Goal: Complete application form

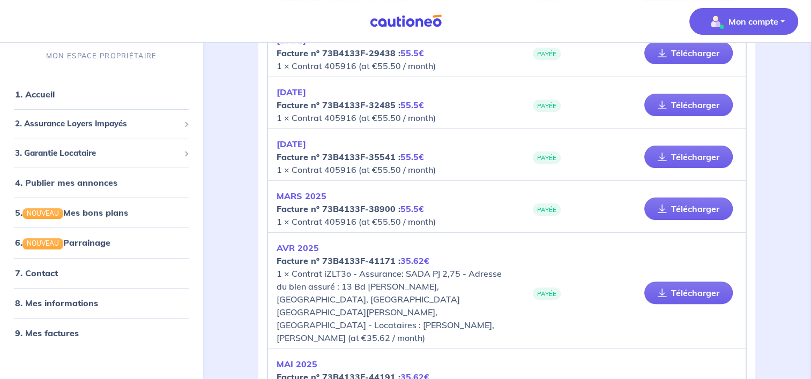
scroll to position [211, 0]
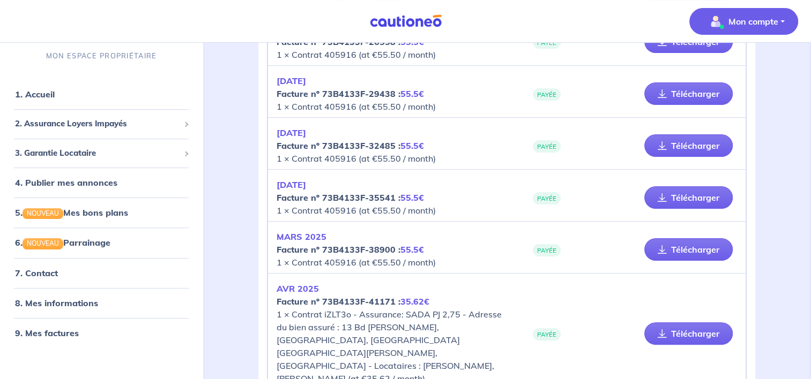
click at [770, 27] on p "Mon compte" at bounding box center [753, 21] width 50 height 13
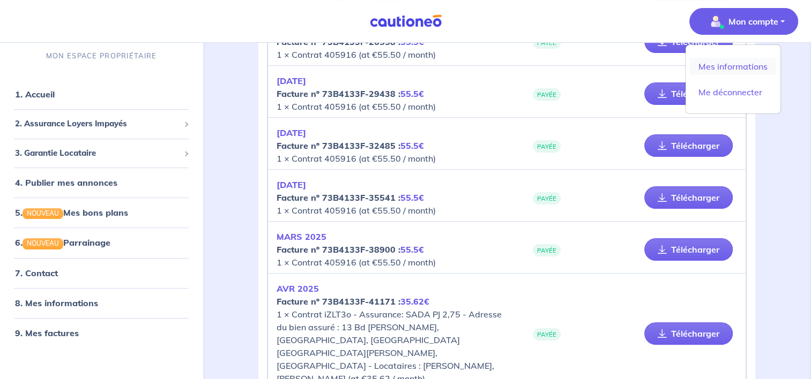
click at [744, 62] on link "Mes informations" at bounding box center [733, 66] width 86 height 17
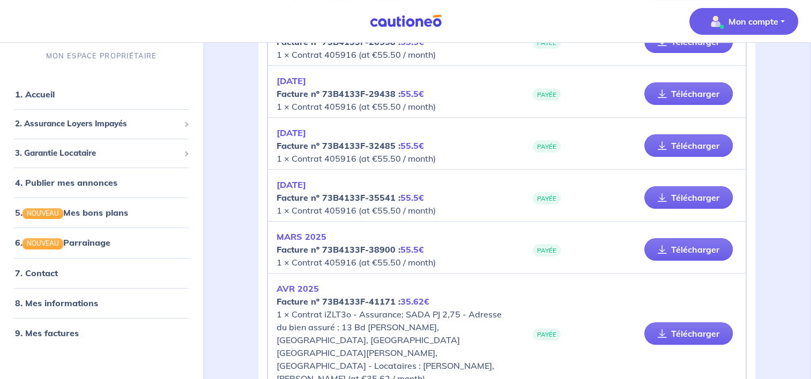
scroll to position [5, 0]
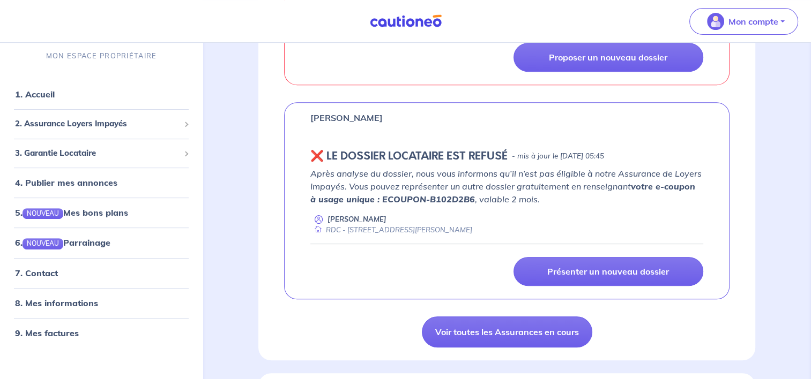
scroll to position [469, 0]
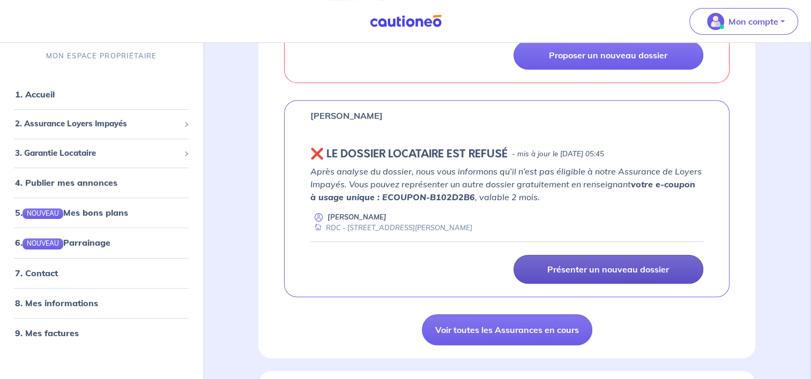
click at [662, 270] on p "Présenter un nouveau dossier" at bounding box center [608, 269] width 122 height 11
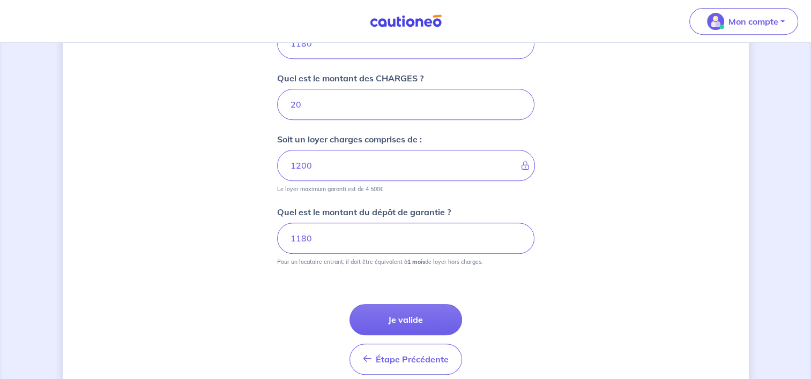
scroll to position [480, 0]
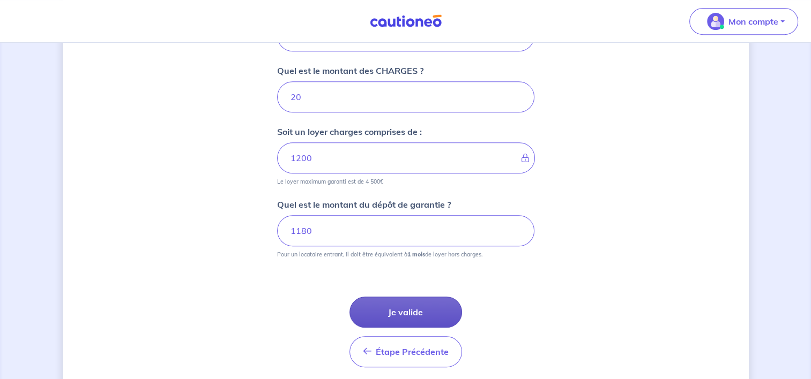
click at [413, 315] on button "Je valide" at bounding box center [405, 312] width 113 height 31
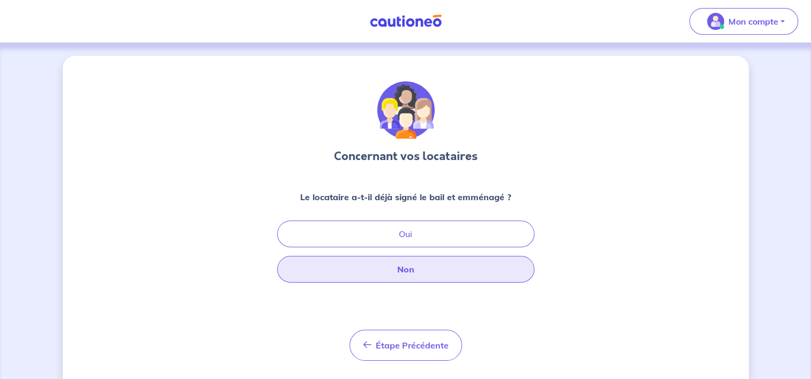
click at [411, 272] on button "Non" at bounding box center [405, 269] width 257 height 27
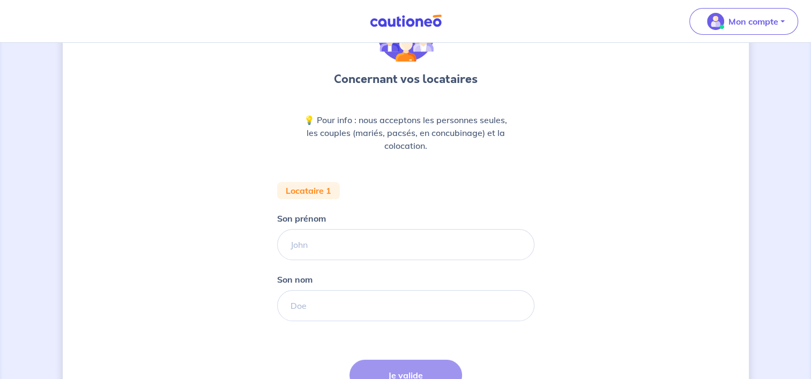
scroll to position [82, 0]
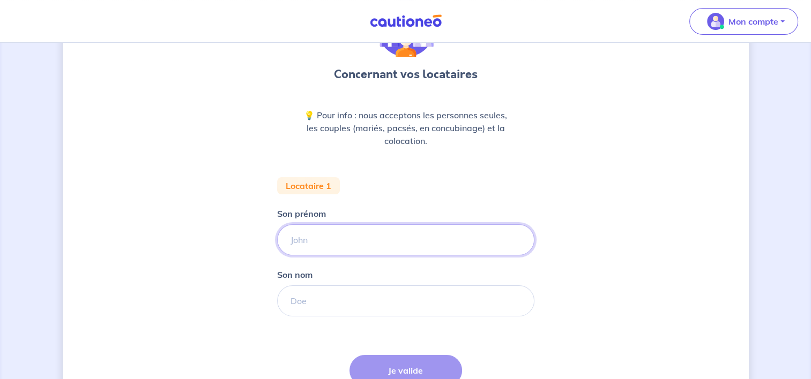
click at [405, 241] on input "Son prénom" at bounding box center [405, 240] width 257 height 31
type input "ZAKIA"
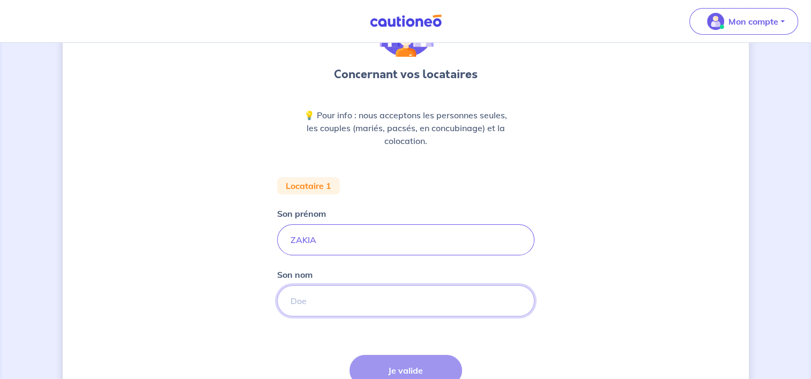
click at [374, 296] on input "Son nom" at bounding box center [405, 301] width 257 height 31
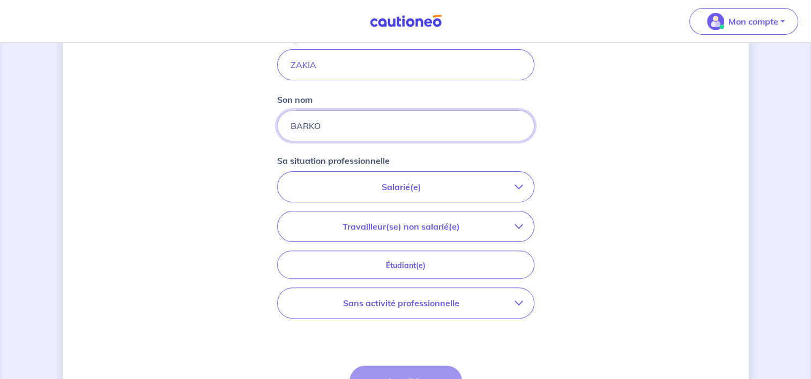
scroll to position [260, 0]
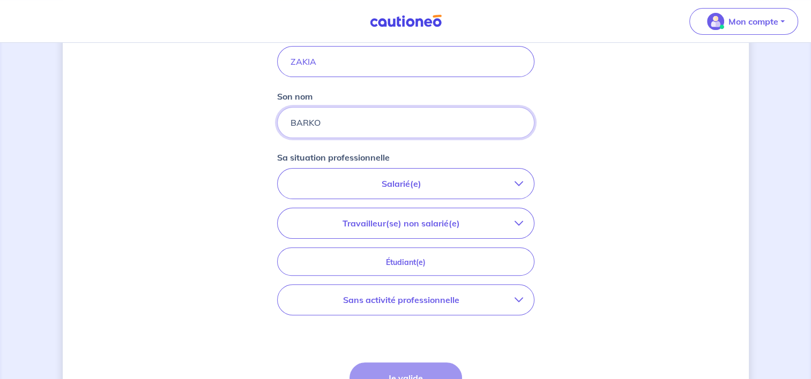
type input "BARKO"
click at [521, 188] on button "Salarié(e)" at bounding box center [406, 184] width 256 height 30
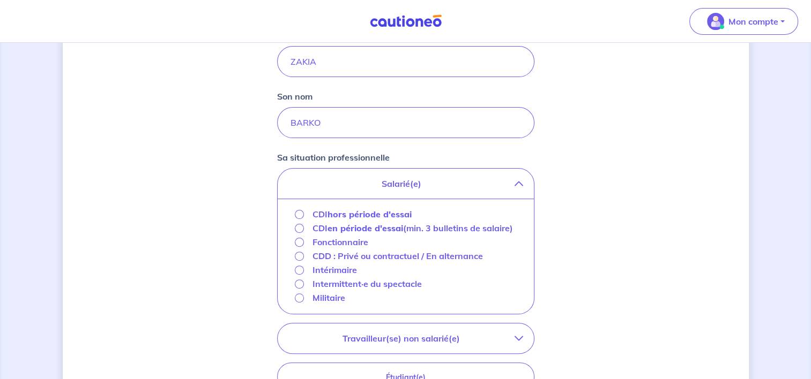
click at [295, 211] on div "CDI hors période d'essai" at bounding box center [353, 214] width 117 height 13
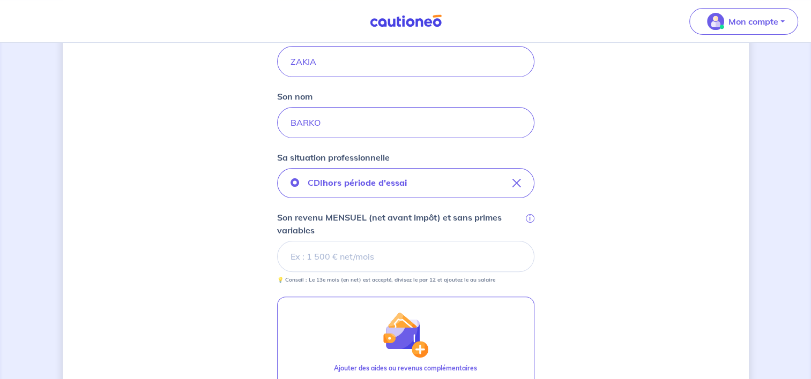
click at [423, 268] on input "Son revenu MENSUEL (net avant impôt) et sans primes variables i" at bounding box center [405, 256] width 257 height 31
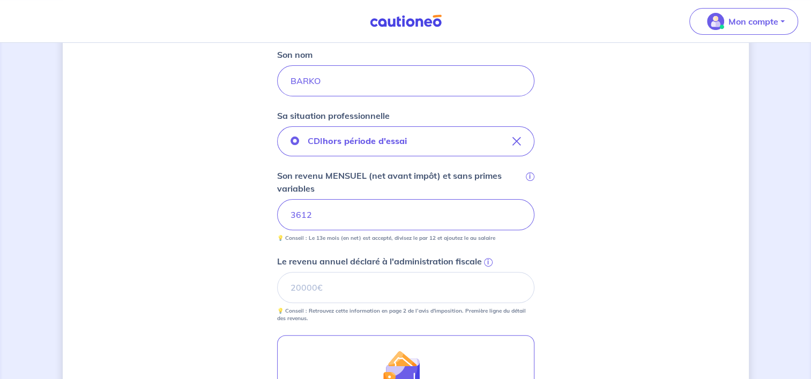
scroll to position [303, 0]
click at [487, 264] on span "i" at bounding box center [488, 262] width 9 height 9
click at [487, 272] on input "Le revenu annuel déclaré à l'administration fiscale i" at bounding box center [405, 287] width 257 height 31
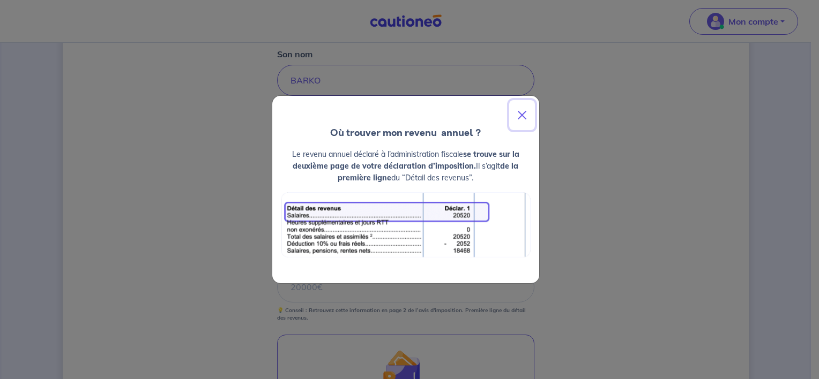
click at [520, 118] on button "Close" at bounding box center [522, 115] width 26 height 30
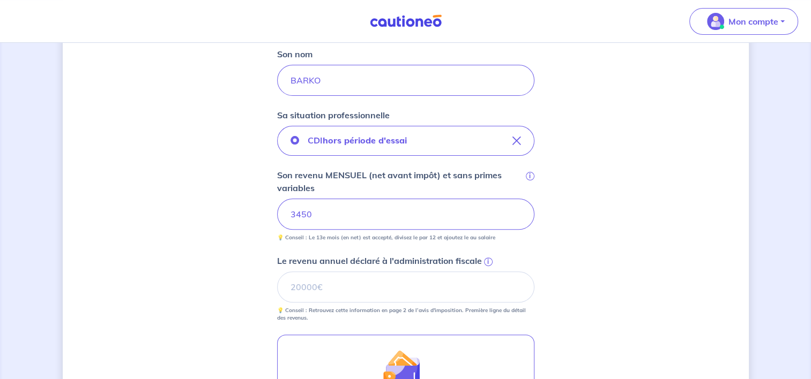
click at [487, 262] on span "i" at bounding box center [488, 262] width 9 height 9
click at [487, 272] on input "Le revenu annuel déclaré à l'administration fiscale i" at bounding box center [405, 287] width 257 height 31
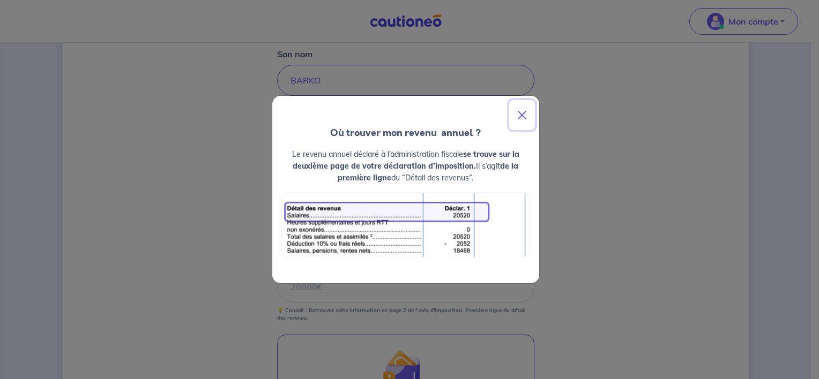
click at [521, 115] on button "Close" at bounding box center [522, 115] width 26 height 30
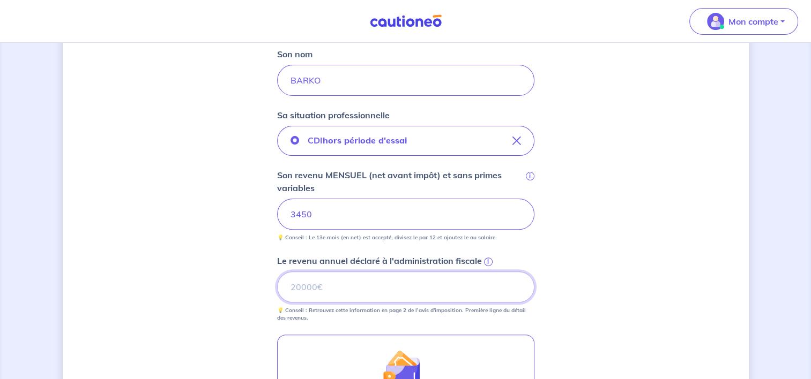
click at [336, 296] on input "Le revenu annuel déclaré à l'administration fiscale i" at bounding box center [405, 287] width 257 height 31
click at [516, 292] on input "42981.99" at bounding box center [405, 287] width 257 height 31
click at [516, 292] on input "42981.98" at bounding box center [405, 287] width 257 height 31
click at [518, 282] on input "42981.99" at bounding box center [405, 287] width 257 height 31
type input "42982"
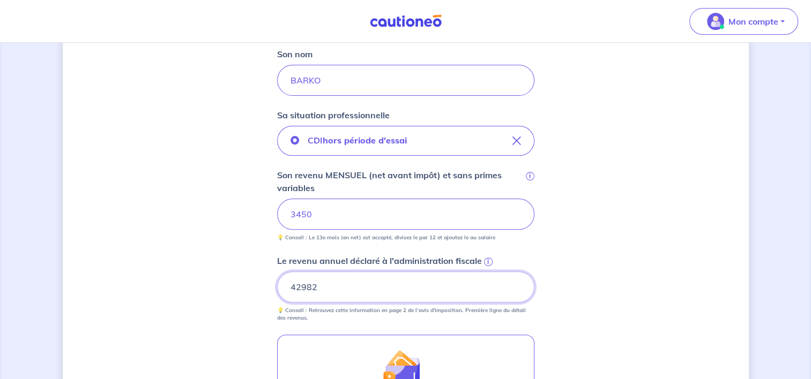
click at [518, 282] on input "42982" at bounding box center [405, 287] width 257 height 31
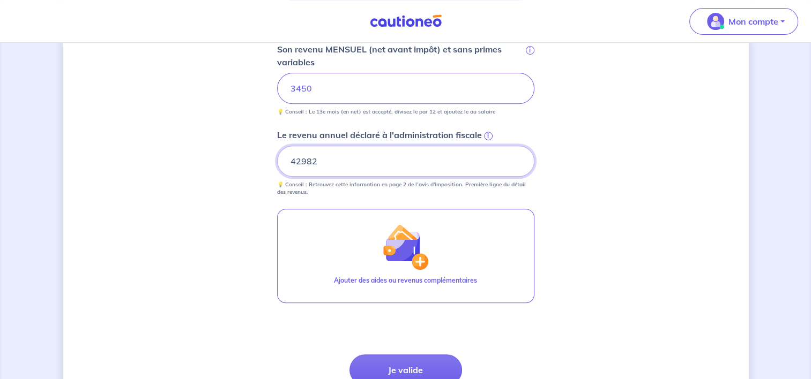
scroll to position [427, 0]
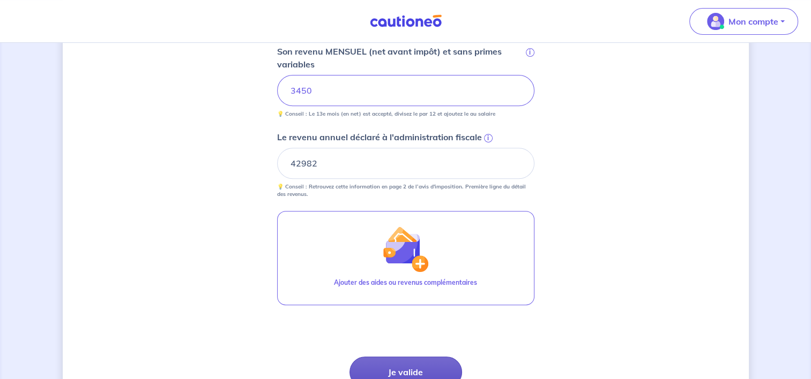
click at [404, 364] on button "Je valide" at bounding box center [405, 372] width 113 height 31
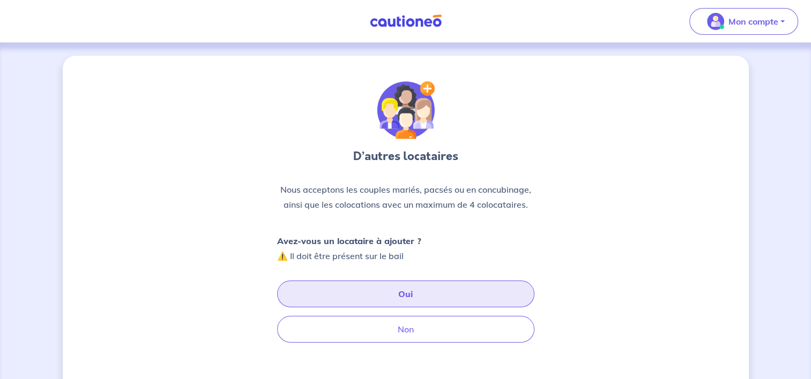
click at [409, 303] on button "Oui" at bounding box center [405, 294] width 257 height 27
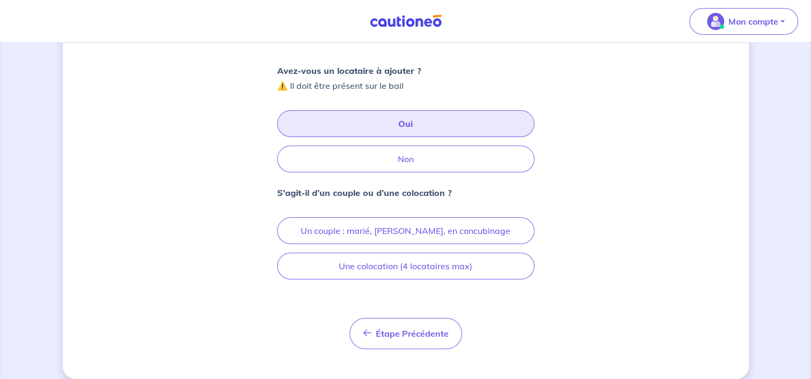
scroll to position [172, 0]
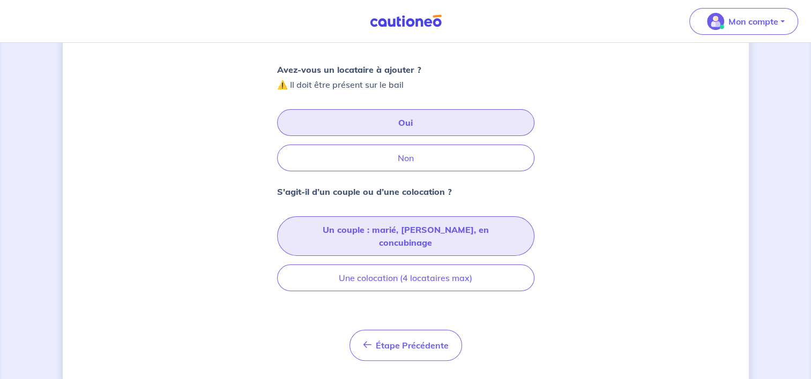
click at [473, 234] on button "Un couple : marié, pacsé, en concubinage" at bounding box center [405, 237] width 257 height 40
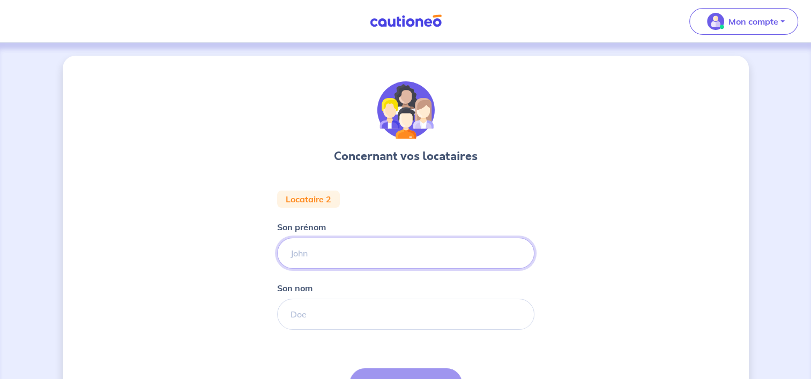
click at [345, 256] on input "Son prénom" at bounding box center [405, 253] width 257 height 31
type input "Nibrasse"
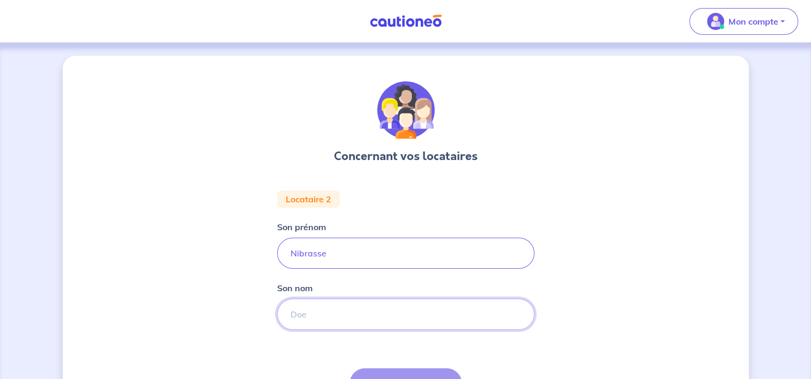
click at [344, 324] on input "Son nom" at bounding box center [405, 314] width 257 height 31
click at [344, 324] on input "KHEMIRI" at bounding box center [405, 314] width 257 height 31
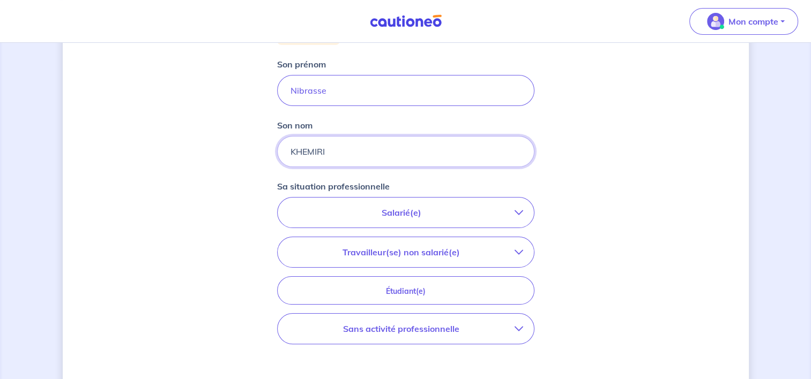
scroll to position [167, 0]
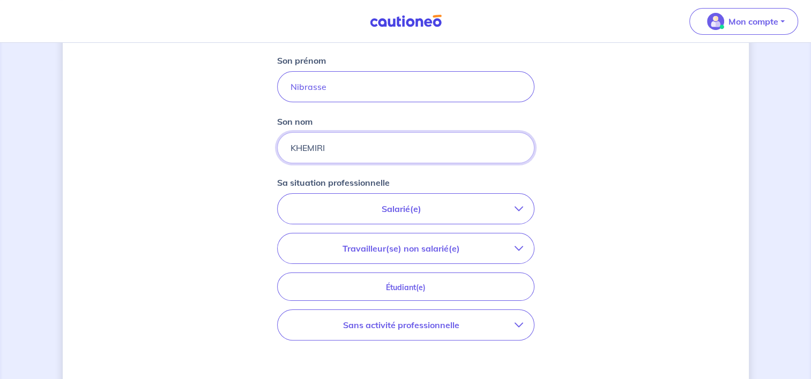
type input "KHEMIRI"
click at [521, 211] on icon "button" at bounding box center [519, 209] width 9 height 9
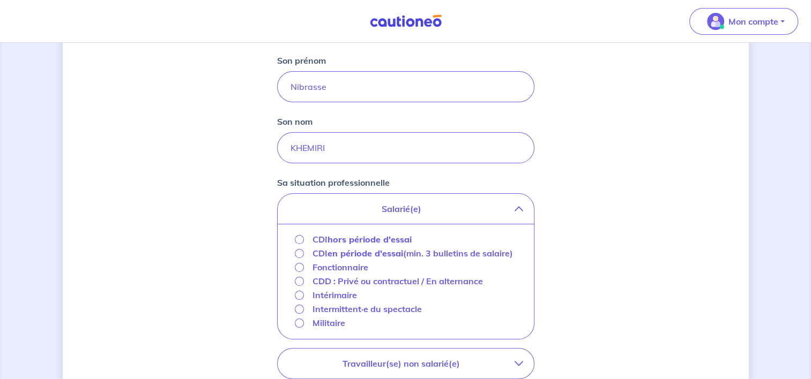
click at [345, 240] on strong "hors période d'essai" at bounding box center [369, 239] width 84 height 11
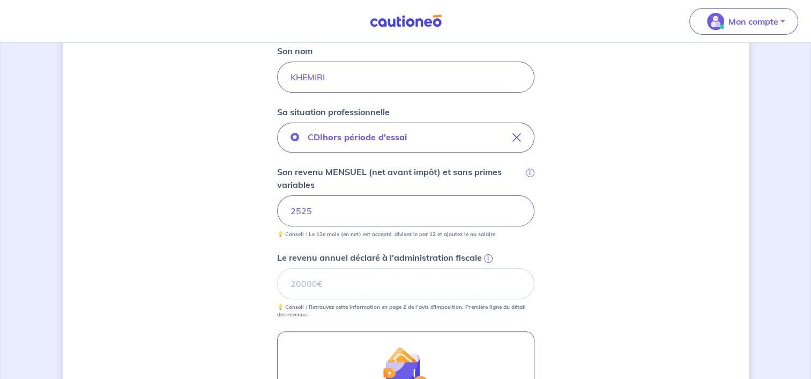
scroll to position [238, 0]
click at [324, 283] on input "Le revenu annuel déclaré à l'administration fiscale i" at bounding box center [405, 283] width 257 height 31
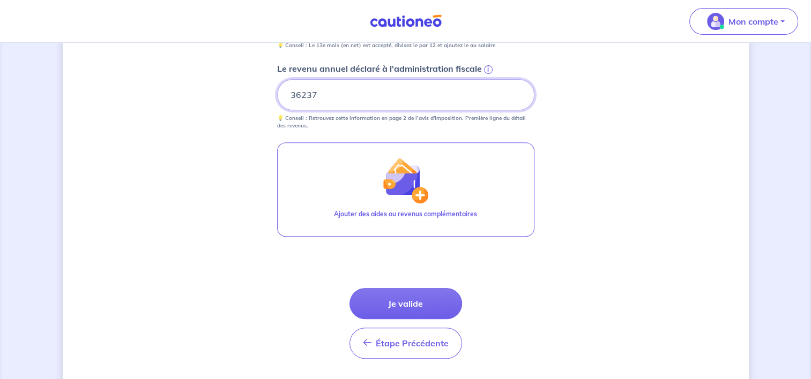
scroll to position [428, 0]
type input "36237"
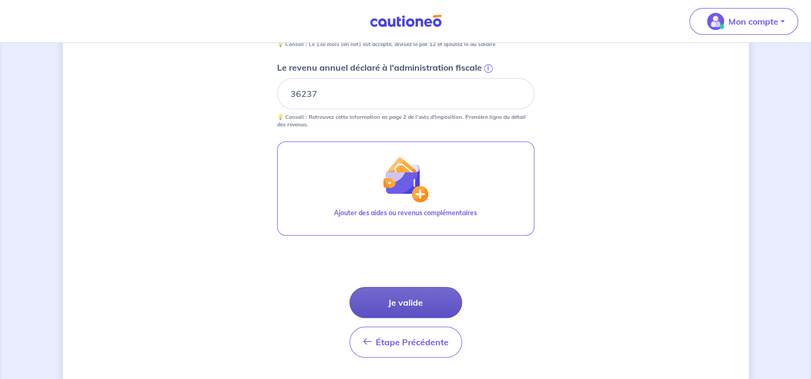
click at [407, 296] on button "Je valide" at bounding box center [405, 302] width 113 height 31
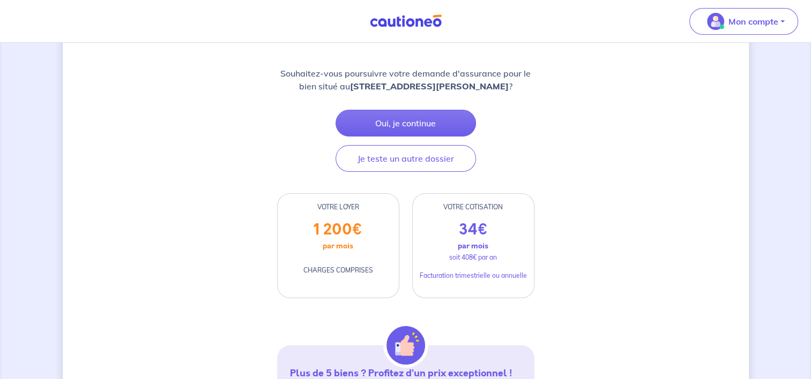
scroll to position [144, 0]
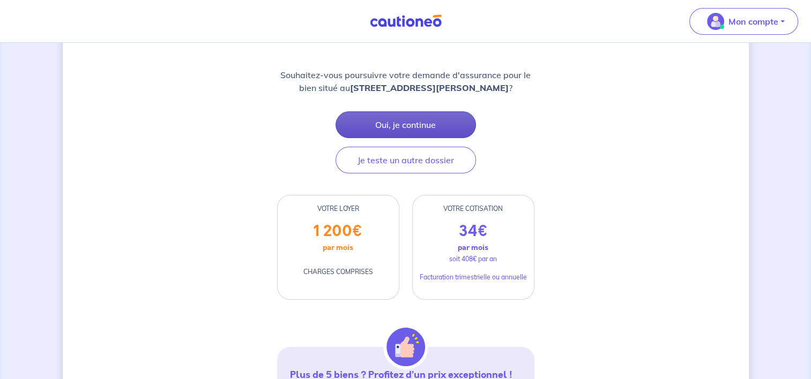
click at [412, 133] on button "Oui, je continue" at bounding box center [406, 124] width 140 height 27
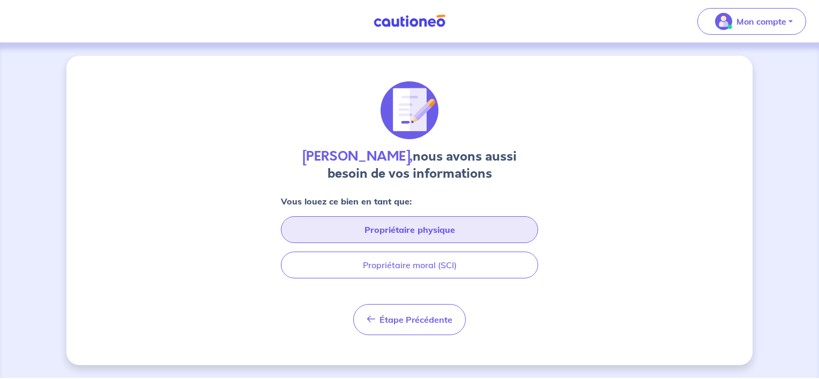
click at [417, 227] on button "Propriétaire physique" at bounding box center [409, 230] width 257 height 27
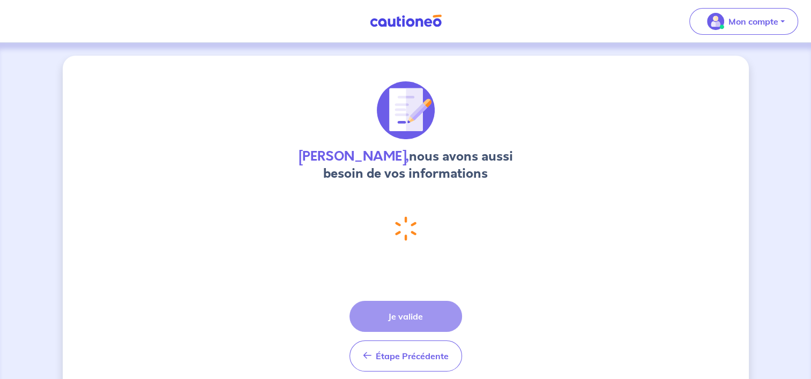
select select "FR"
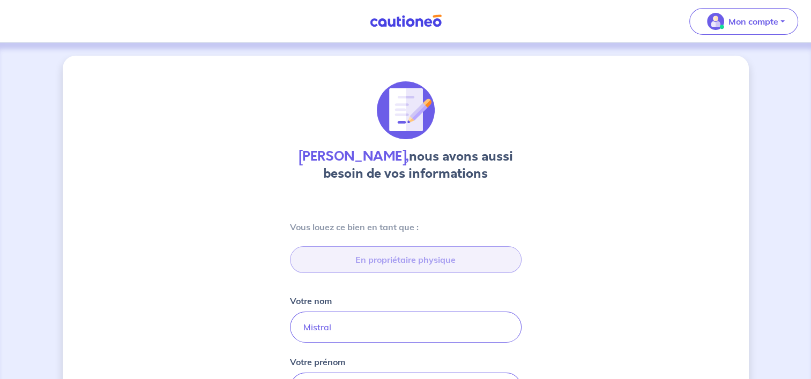
type input "165 chemin des Chênes, 83190 OLLIOULES"
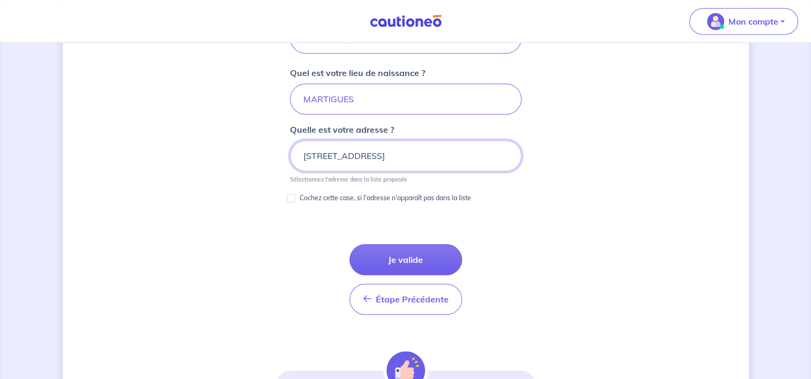
scroll to position [538, 0]
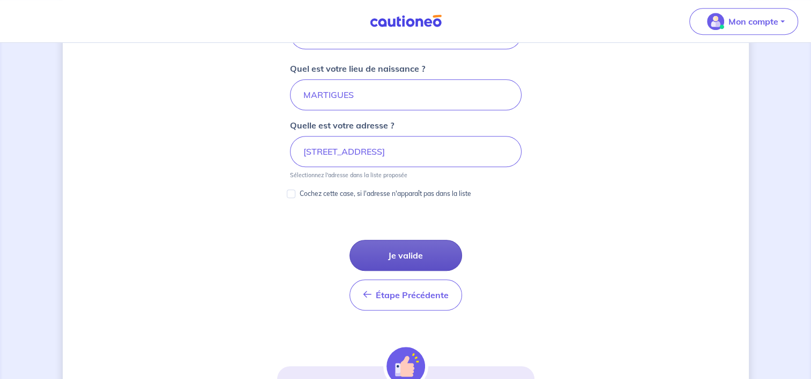
click at [403, 253] on button "Je valide" at bounding box center [405, 255] width 113 height 31
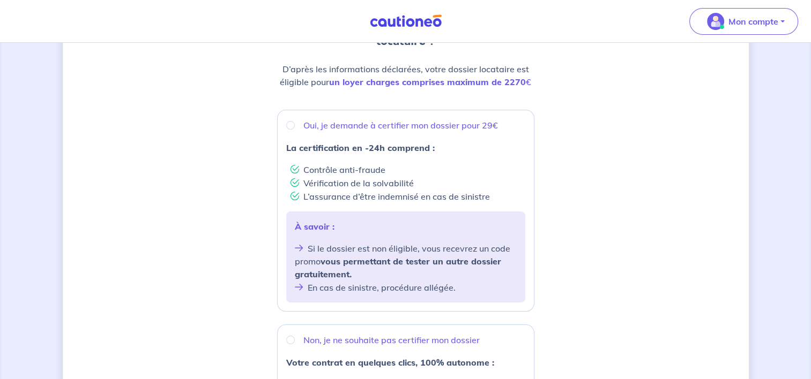
scroll to position [146, 0]
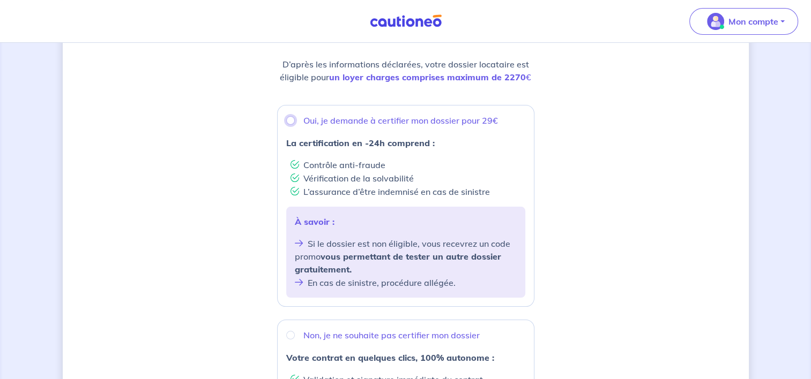
click at [287, 120] on input "Oui, je demande à certifier mon dossier pour 29€" at bounding box center [290, 120] width 9 height 9
radio input "true"
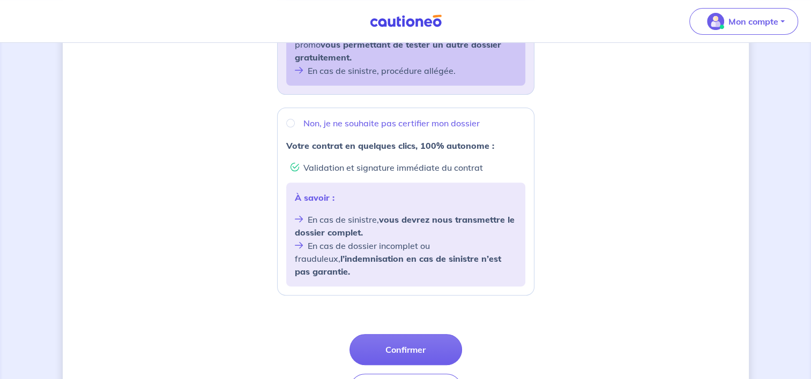
scroll to position [371, 0]
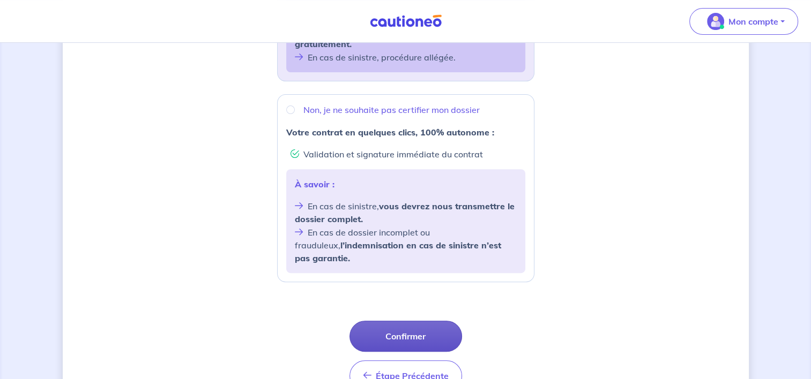
click at [386, 327] on button "Confirmer" at bounding box center [405, 336] width 113 height 31
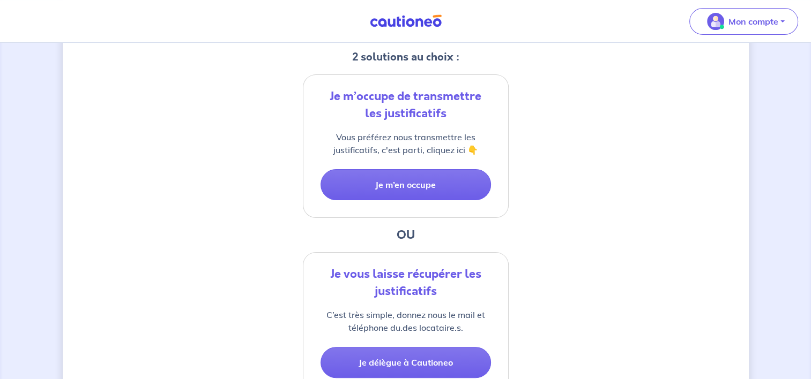
scroll to position [227, 0]
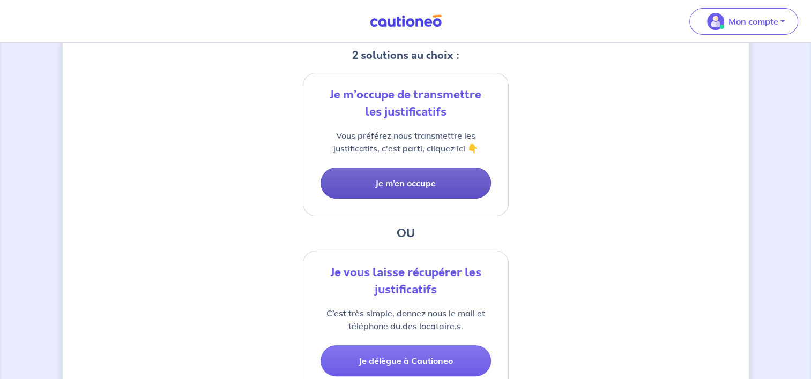
click at [448, 182] on button "Je m’en occupe" at bounding box center [405, 183] width 170 height 31
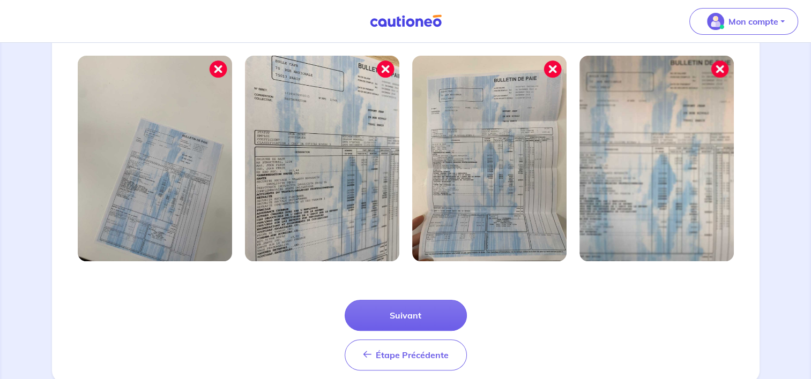
scroll to position [374, 0]
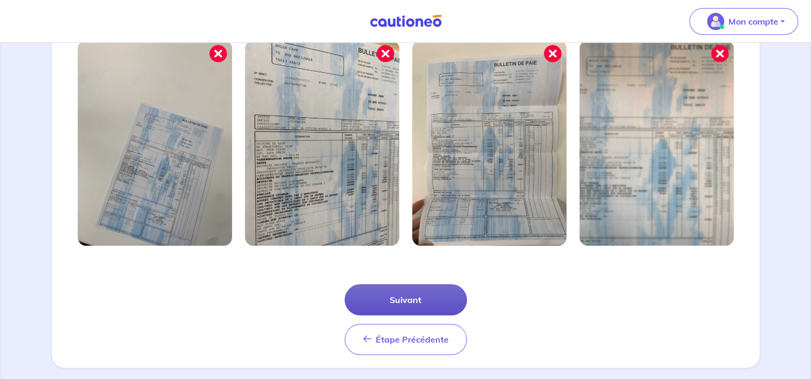
click at [413, 299] on button "Suivant" at bounding box center [406, 300] width 122 height 31
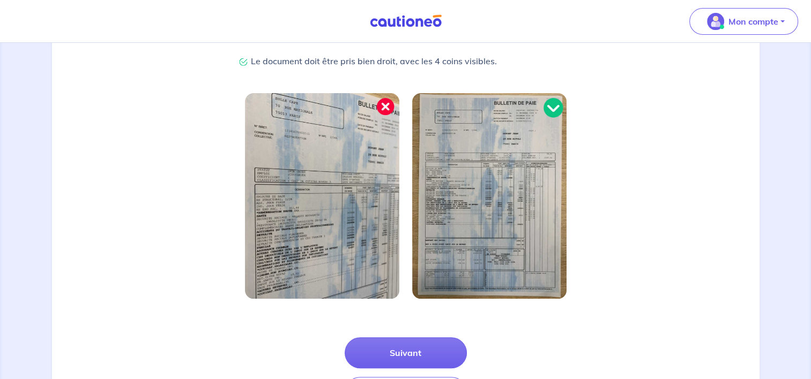
scroll to position [274, 0]
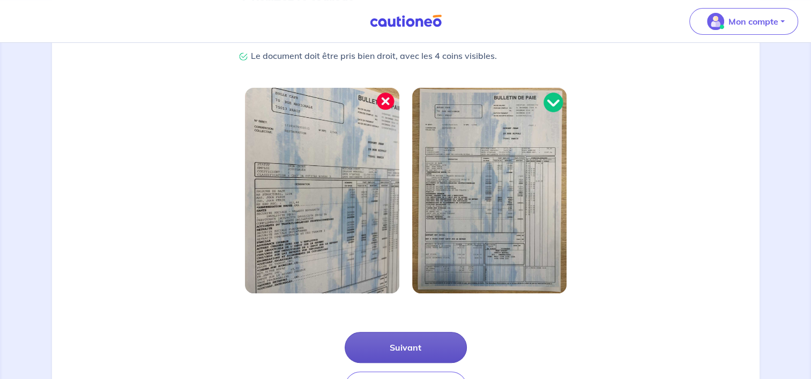
click at [402, 345] on button "Suivant" at bounding box center [406, 347] width 122 height 31
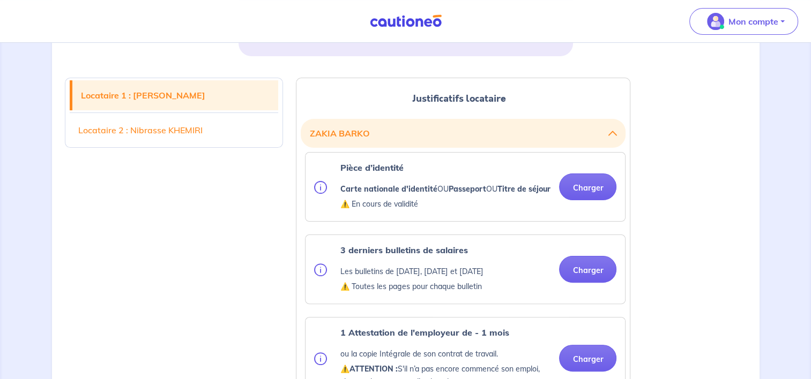
scroll to position [249, 0]
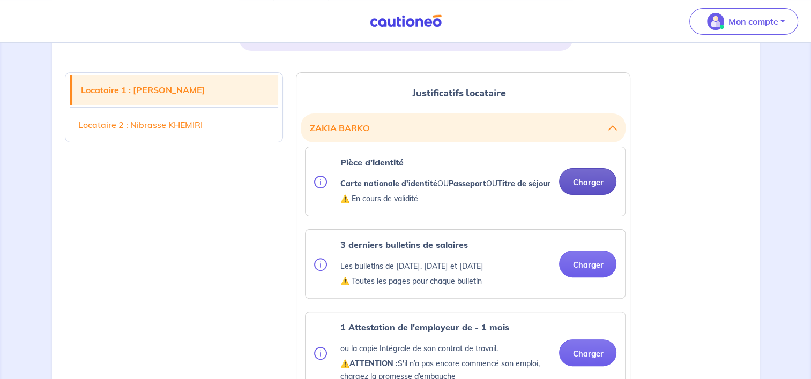
click at [590, 189] on button "Charger" at bounding box center [587, 181] width 57 height 27
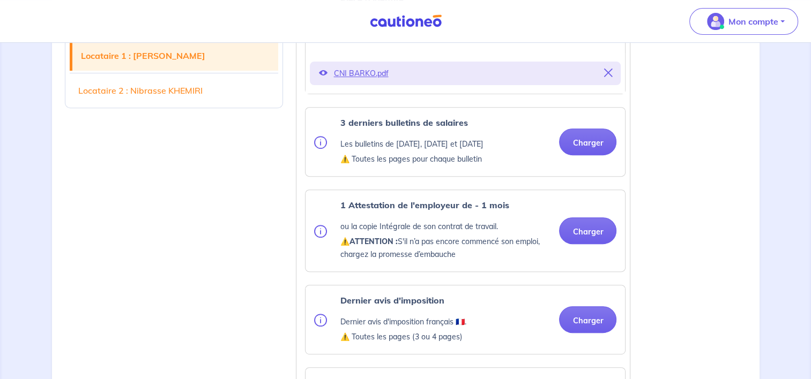
scroll to position [418, 0]
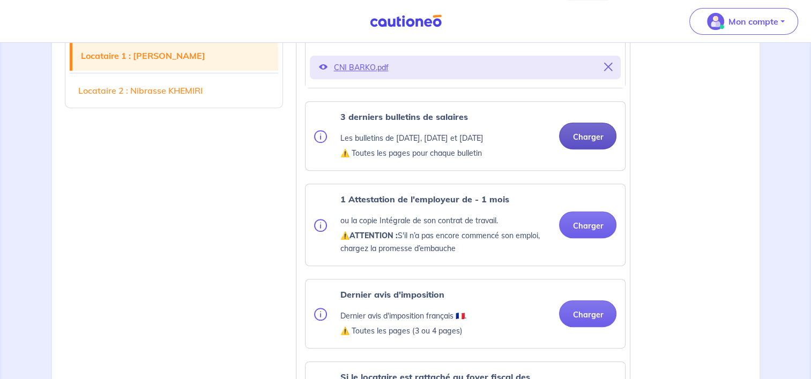
click at [576, 150] on button "Charger" at bounding box center [587, 136] width 57 height 27
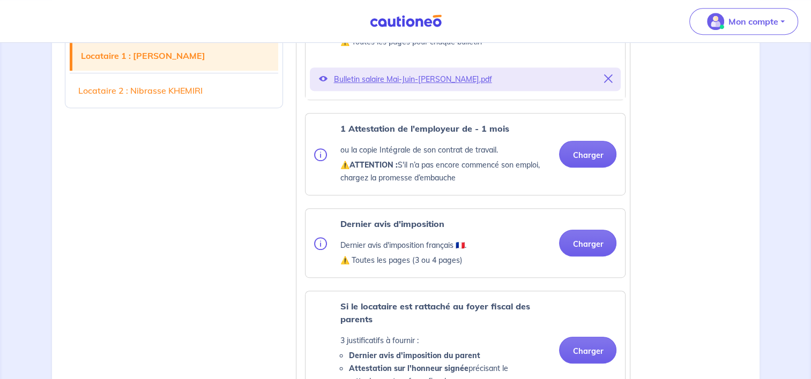
scroll to position [536, 0]
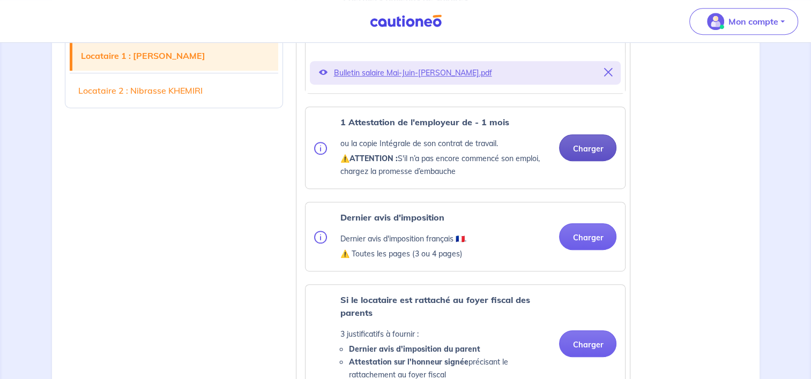
click at [584, 161] on button "Charger" at bounding box center [587, 148] width 57 height 27
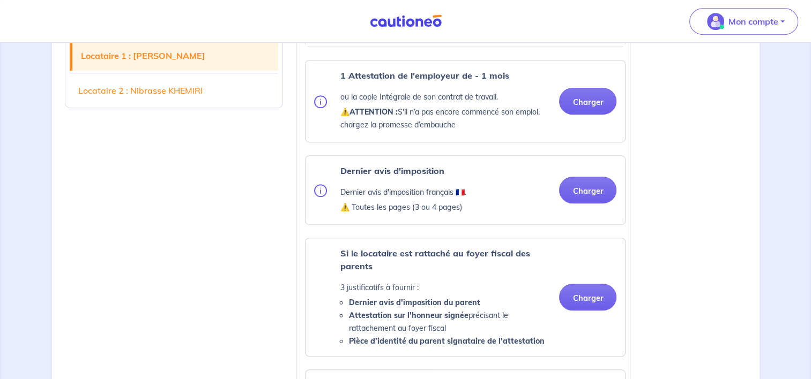
scroll to position [600, 0]
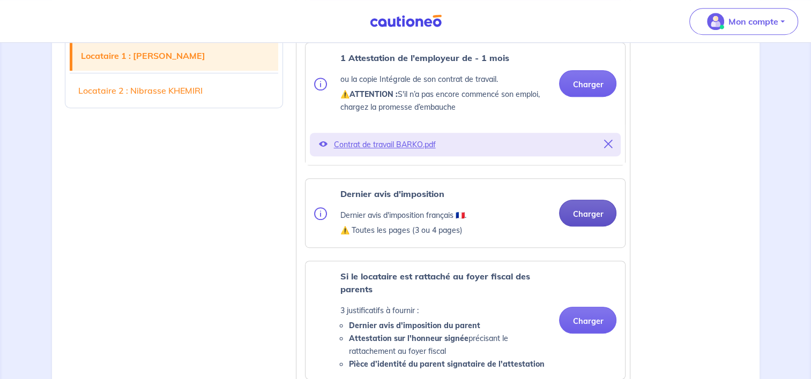
click at [582, 227] on button "Charger" at bounding box center [587, 213] width 57 height 27
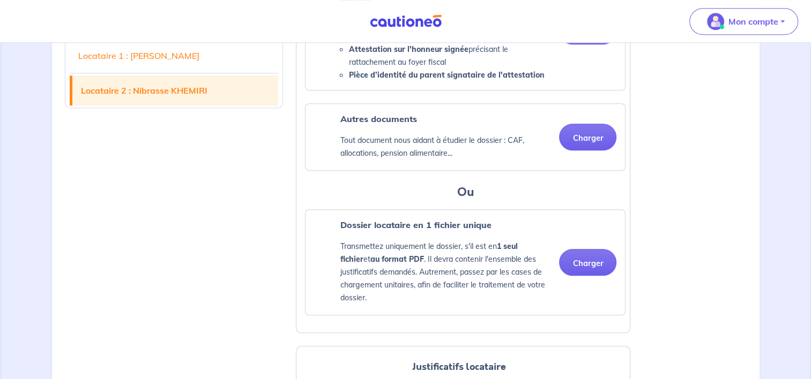
scroll to position [937, 0]
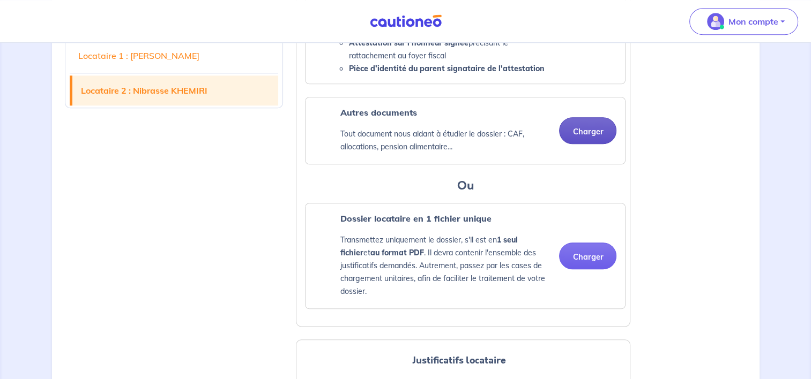
click at [584, 144] on button "Charger" at bounding box center [587, 130] width 57 height 27
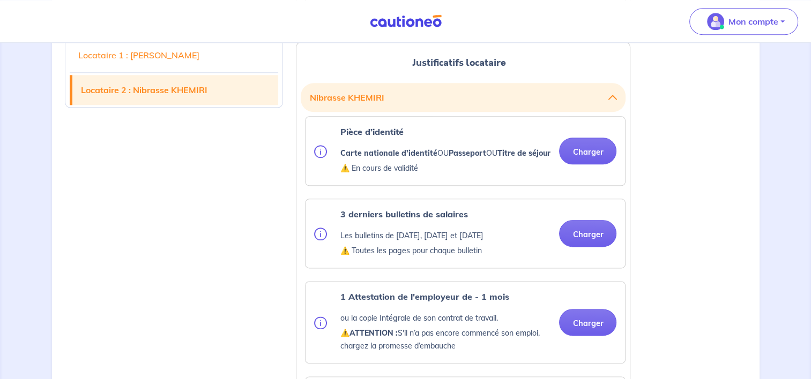
scroll to position [1279, 0]
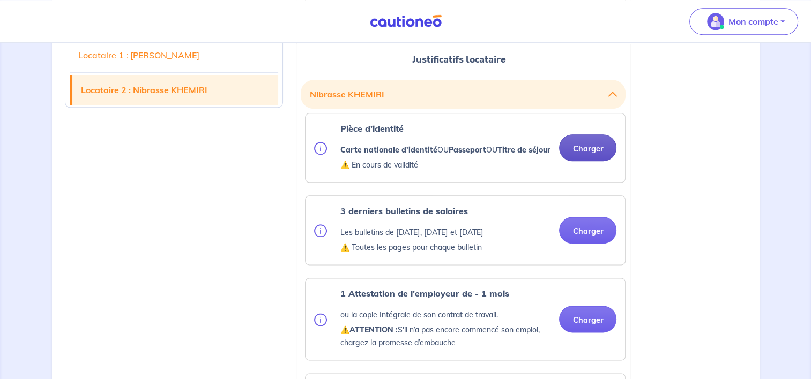
click at [594, 161] on button "Charger" at bounding box center [587, 148] width 57 height 27
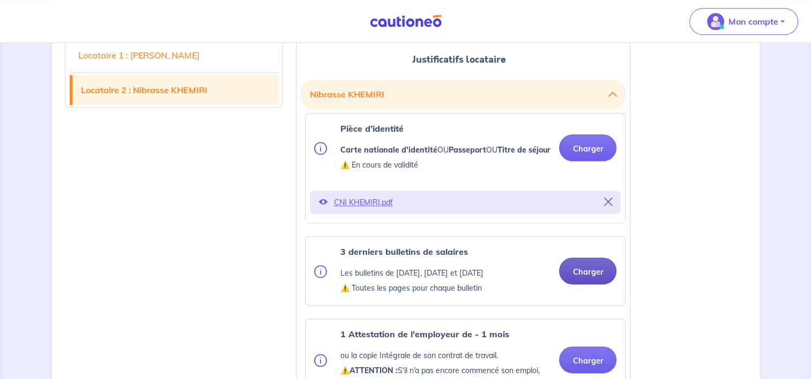
click at [583, 285] on button "Charger" at bounding box center [587, 271] width 57 height 27
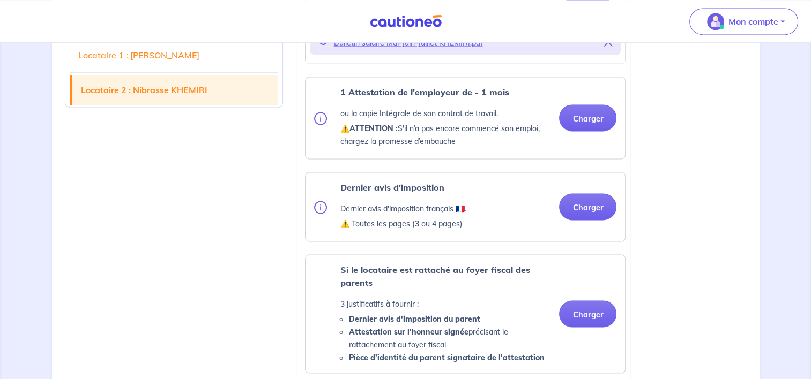
scroll to position [1565, 0]
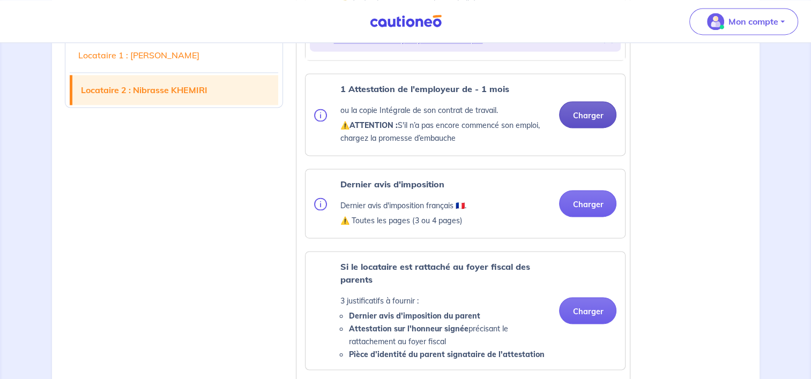
click at [591, 128] on button "Charger" at bounding box center [587, 114] width 57 height 27
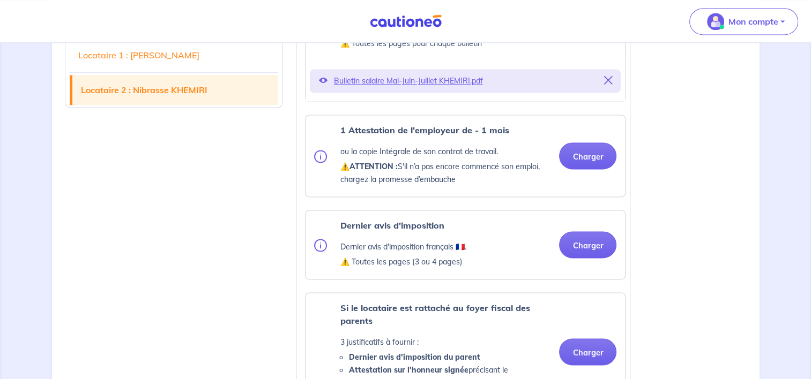
scroll to position [1527, 0]
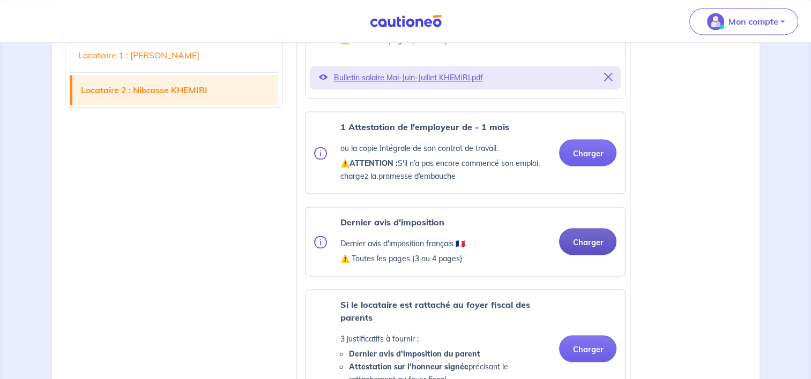
click at [575, 255] on button "Charger" at bounding box center [587, 241] width 57 height 27
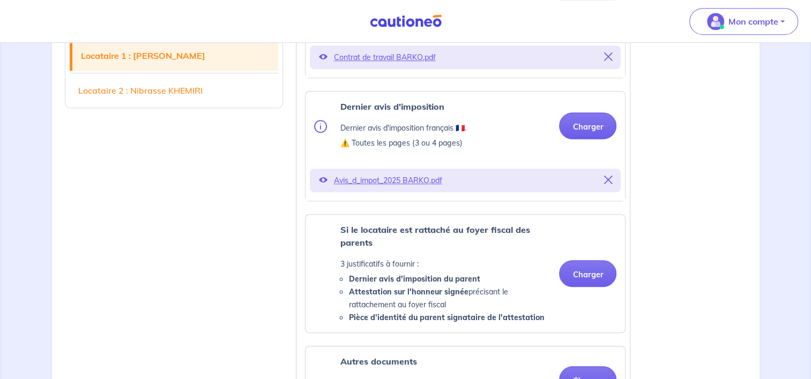
scroll to position [830, 0]
